Goal: Transaction & Acquisition: Download file/media

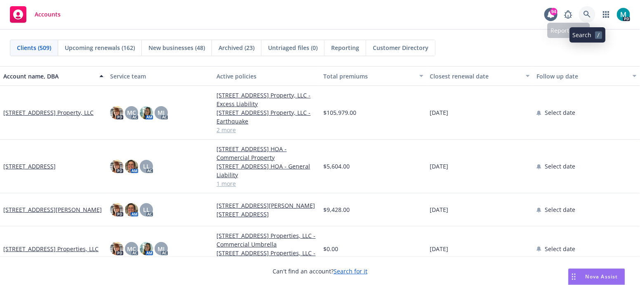
click at [583, 15] on link at bounding box center [587, 14] width 17 height 17
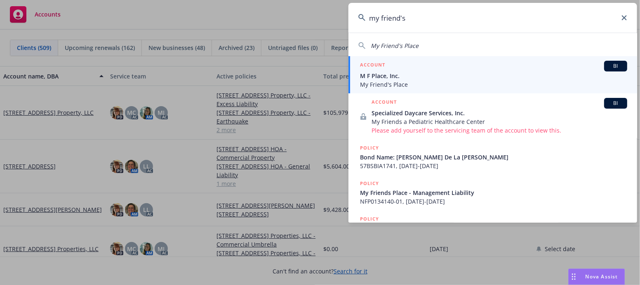
type input "my friend's"
click at [378, 80] on span "My Friend's Place" at bounding box center [493, 84] width 267 height 9
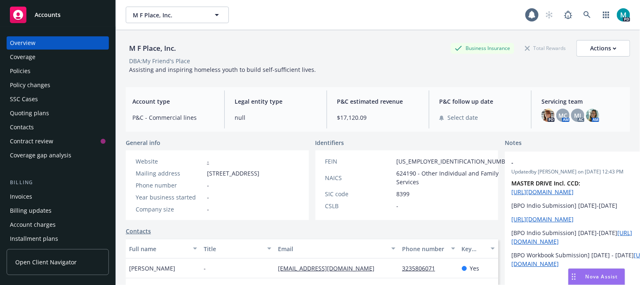
click at [12, 69] on div "Policies" at bounding box center [20, 70] width 21 height 13
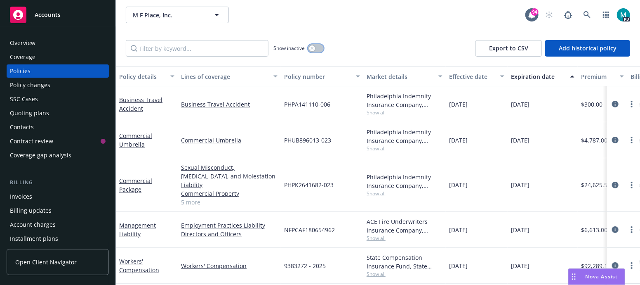
click at [311, 50] on div "button" at bounding box center [312, 48] width 6 height 6
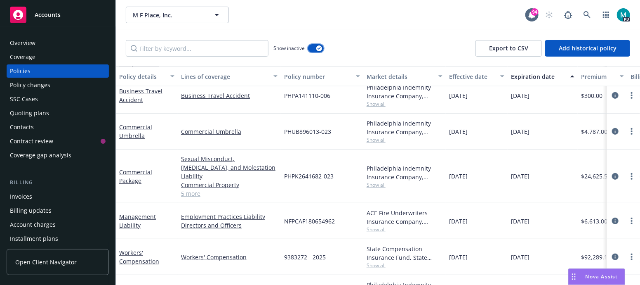
scroll to position [1383, 0]
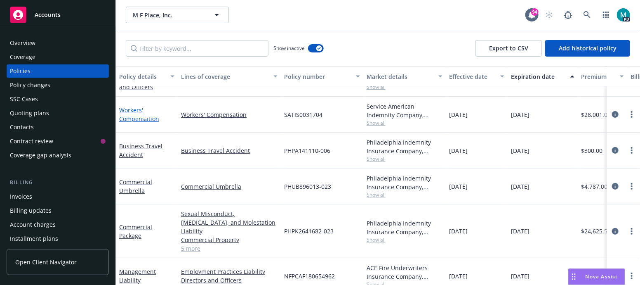
click at [140, 116] on link "Workers' Compensation" at bounding box center [139, 114] width 40 height 17
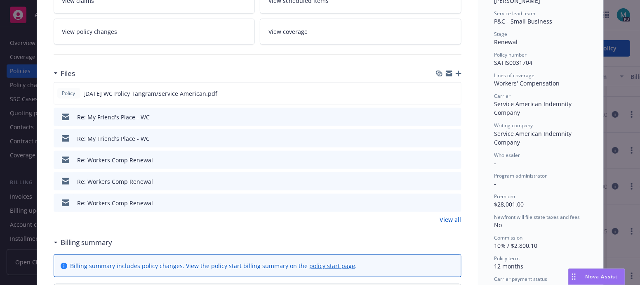
scroll to position [103, 0]
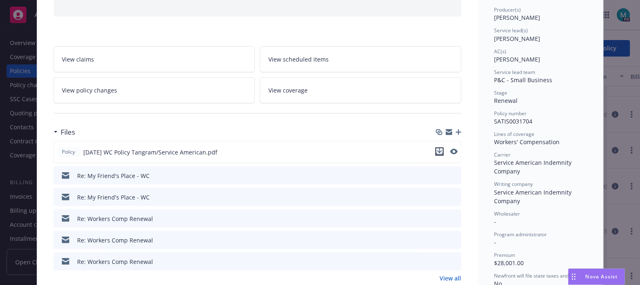
click at [437, 149] on icon "download file" at bounding box center [440, 151] width 7 height 7
click at [437, 172] on icon "download file" at bounding box center [440, 175] width 7 height 7
